Goal: Contribute content: Add original content to the website for others to see

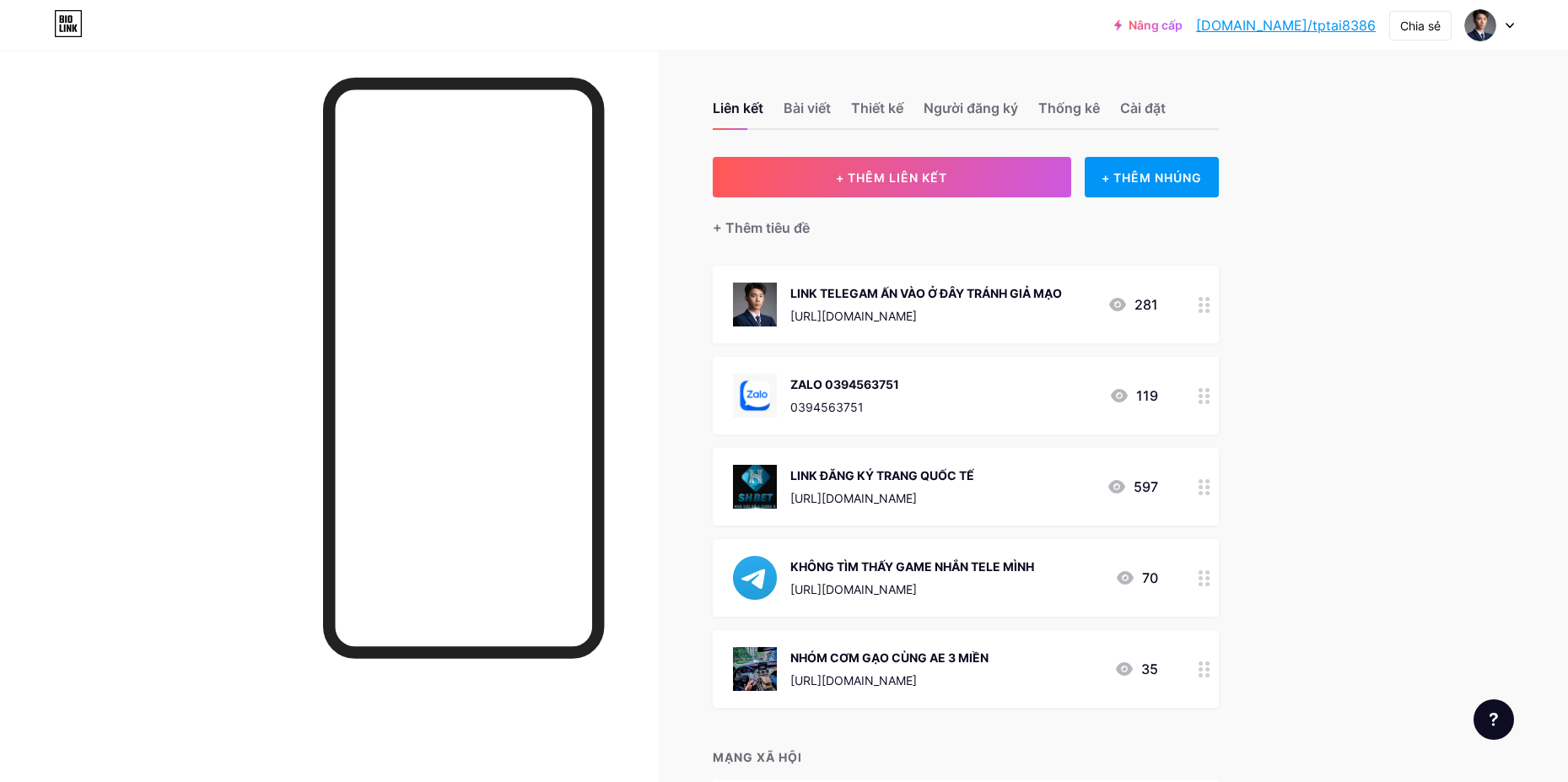
click at [884, 231] on div "+ Thêm tiêu đề" at bounding box center [966, 217] width 506 height 41
click at [1206, 671] on icon at bounding box center [1204, 669] width 11 height 16
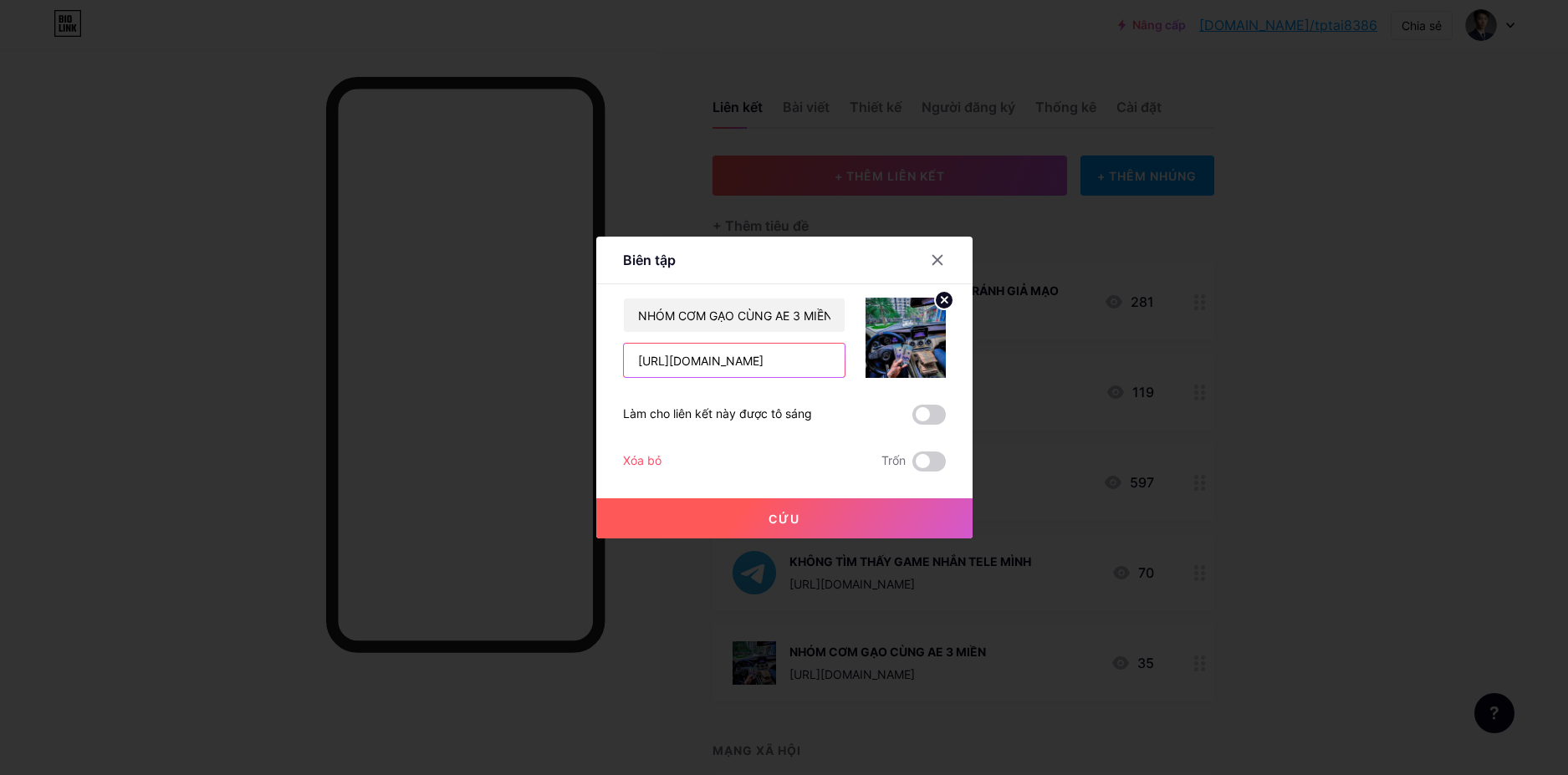
drag, startPoint x: 638, startPoint y: 360, endPoint x: 944, endPoint y: 360, distance: 306.0
click at [944, 360] on div "NHÓM CƠM GẠO CÙNG AE 3 MIỀN [URL][DOMAIN_NAME]" at bounding box center [784, 338] width 323 height 81
paste input "+1EaAjiyQVD9mMjdl"
type input "[URL][DOMAIN_NAME]"
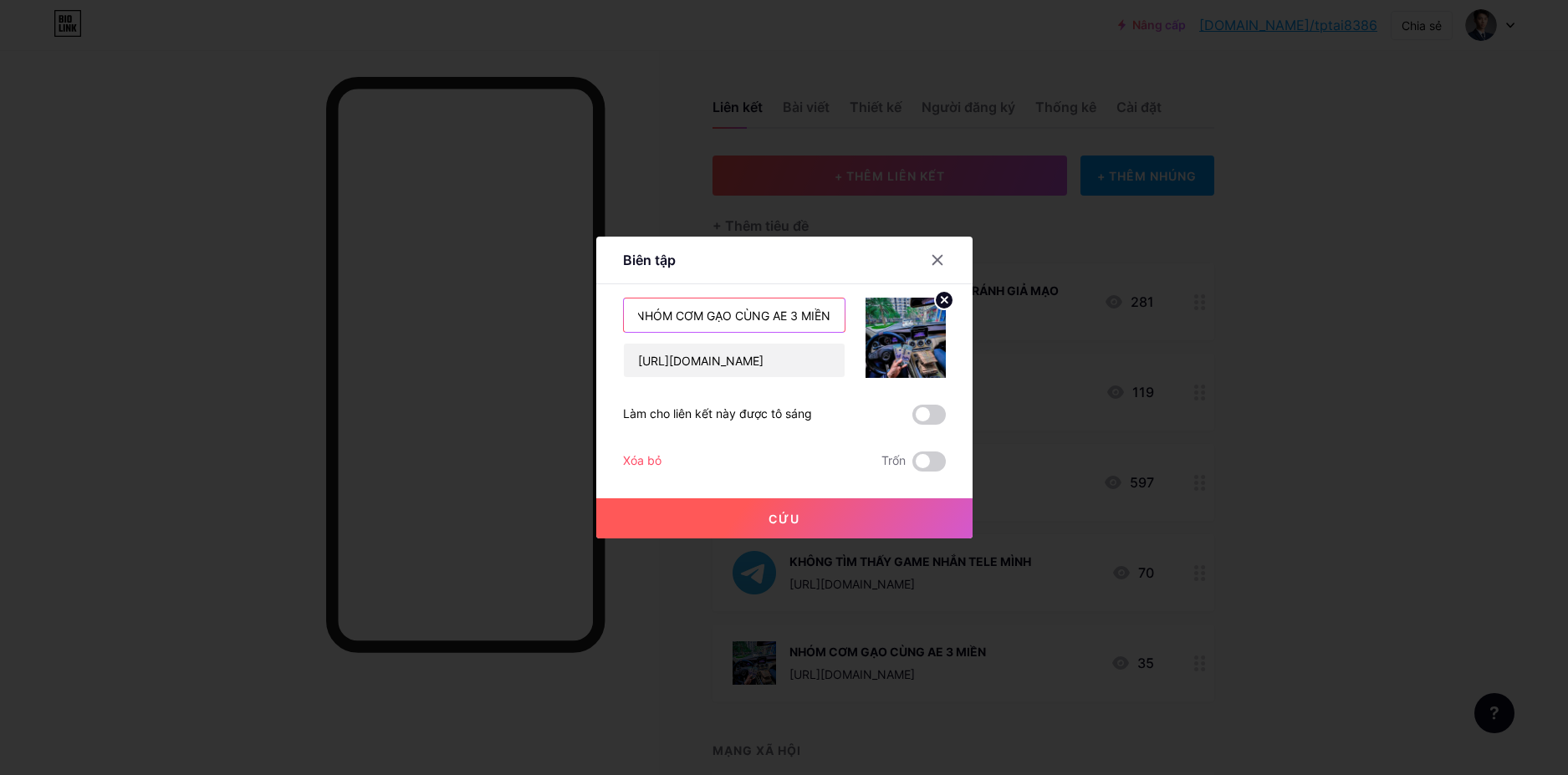
drag, startPoint x: 637, startPoint y: 316, endPoint x: 906, endPoint y: 320, distance: 269.0
click at [906, 320] on div "NHÓM CƠM GẠO CÙNG AE 3 MIỀN [URL][DOMAIN_NAME]" at bounding box center [784, 338] width 323 height 81
click at [735, 323] on input "NHÓM CƠM GẠO CÙNG AE 3 MIỀN" at bounding box center [734, 315] width 221 height 33
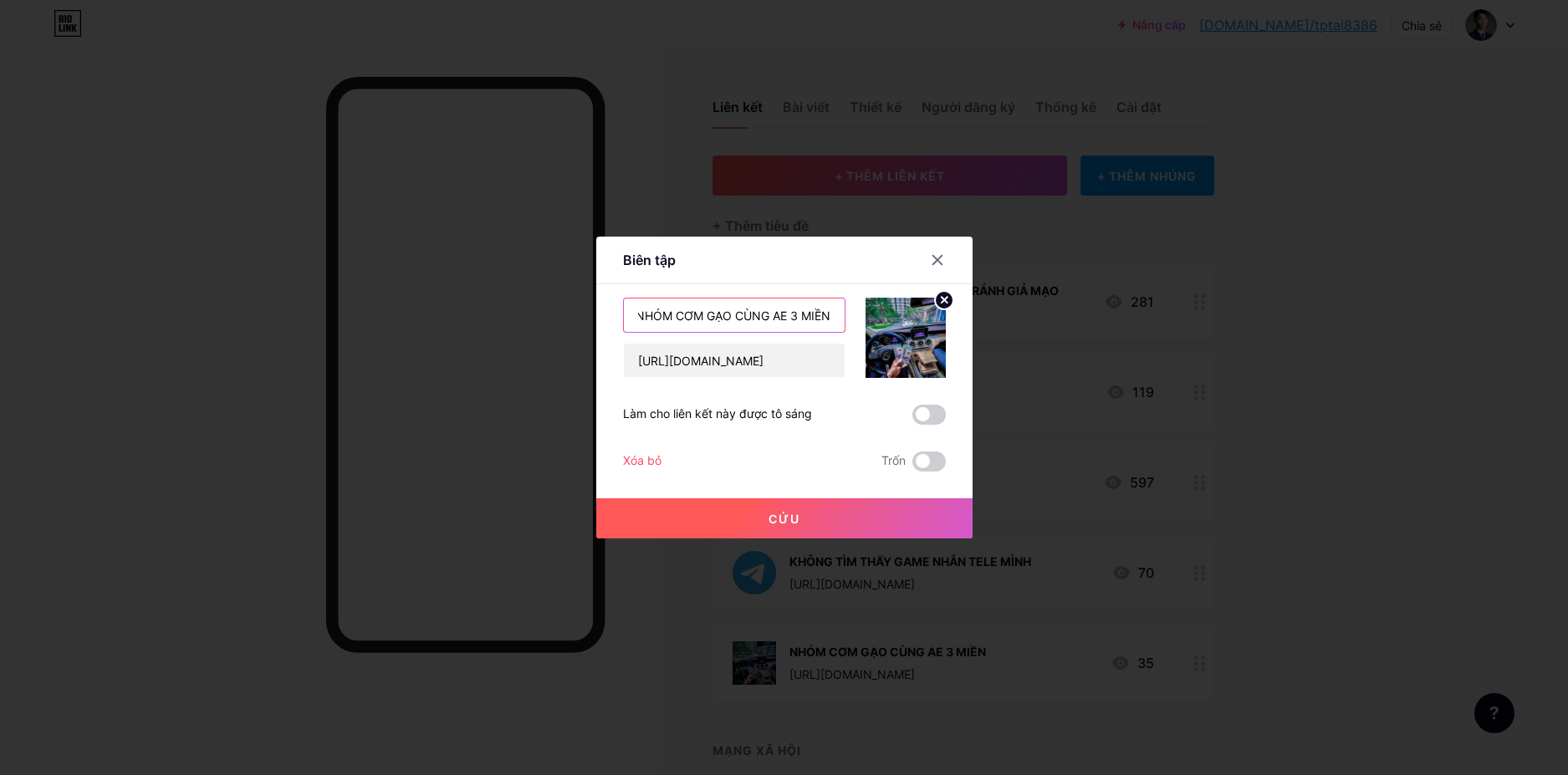
drag, startPoint x: 638, startPoint y: 313, endPoint x: 863, endPoint y: 295, distance: 225.7
click at [863, 295] on div "Nội dung YouTube Phát video YouTube mà không cần rời khỏi trang của bạn. THÊM V…" at bounding box center [784, 378] width 323 height 187
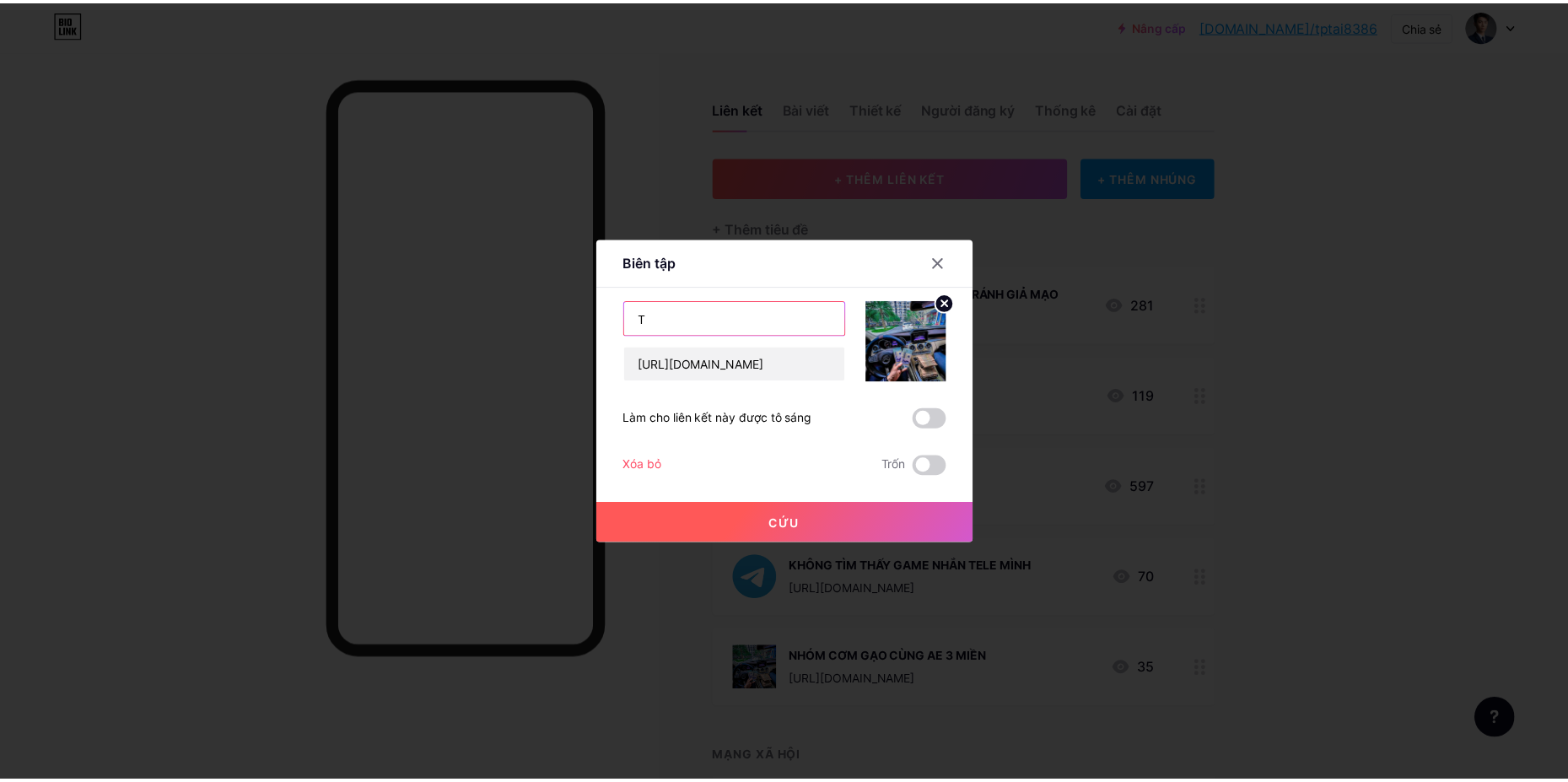
scroll to position [0, 0]
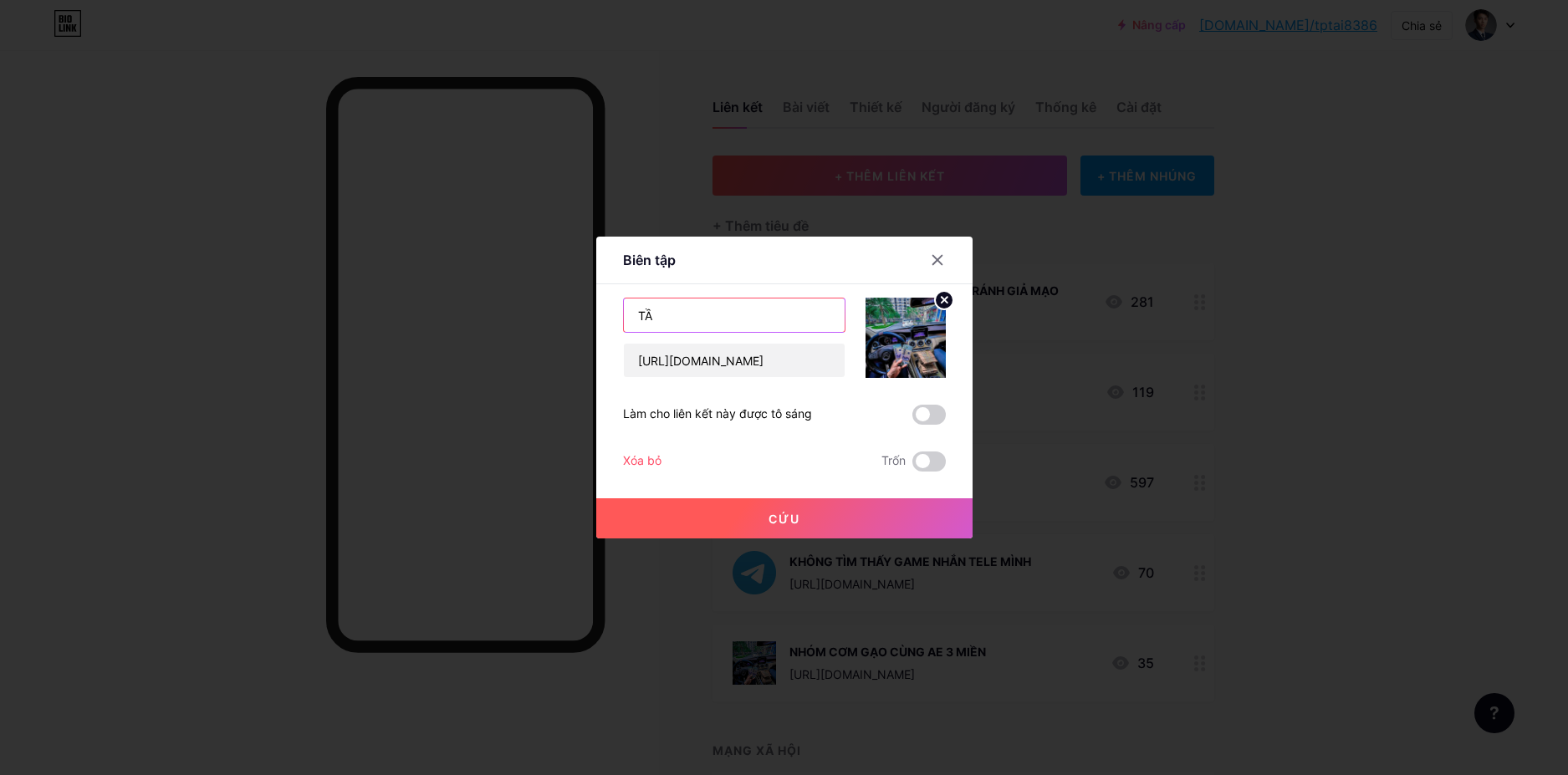
type input "T"
type input "C"
type input "N"
type input "GROUP VỀ BỜ CHO ANH EM"
click at [850, 523] on button "Cứu" at bounding box center [784, 518] width 377 height 40
